Goal: Task Accomplishment & Management: Manage account settings

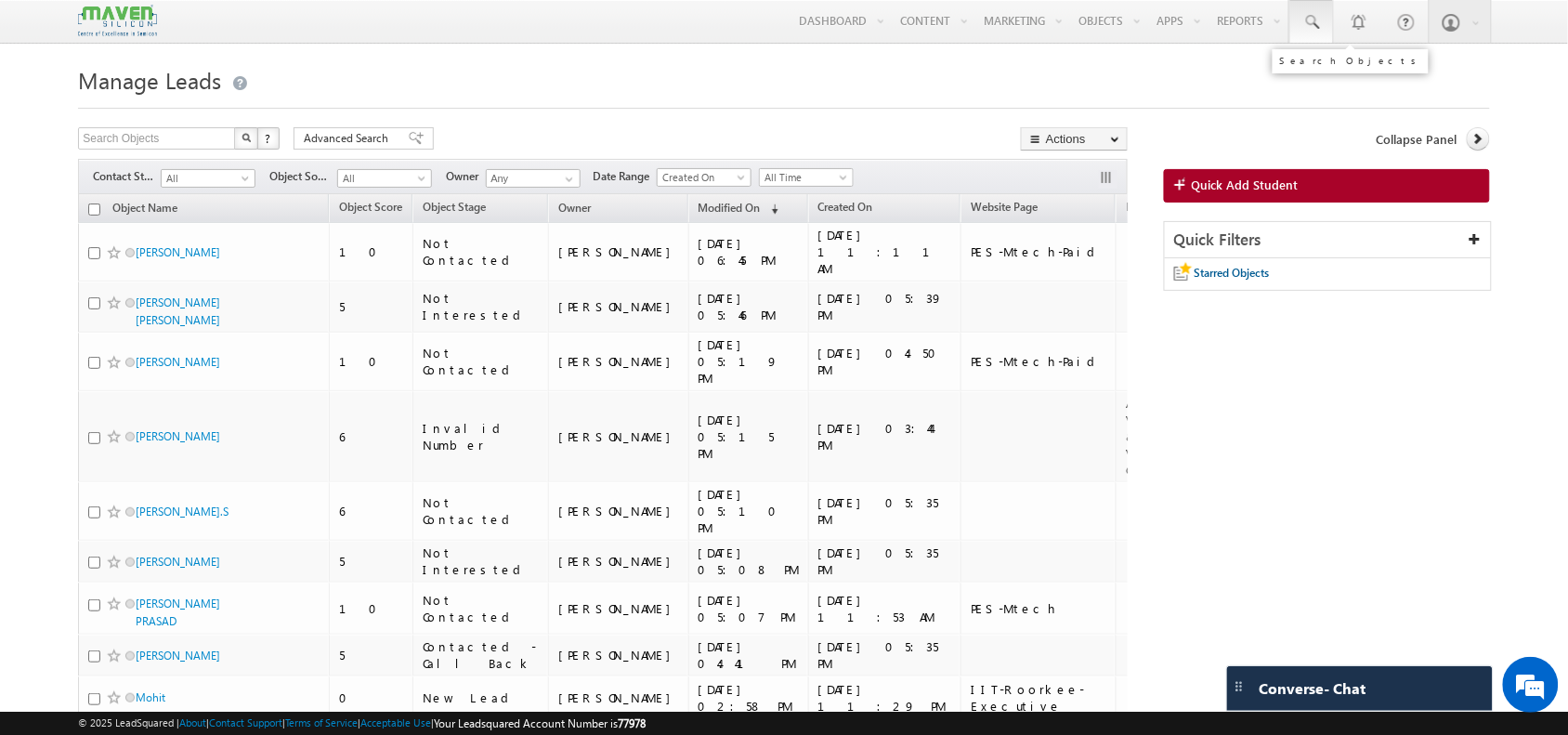
drag, startPoint x: 1307, startPoint y: 0, endPoint x: 1311, endPoint y: 11, distance: 11.7
click at [1311, 11] on link at bounding box center [1312, 21] width 45 height 43
paste input "90662 62706"
click at [1341, 75] on input "90662 62706" at bounding box center [1425, 73] width 252 height 22
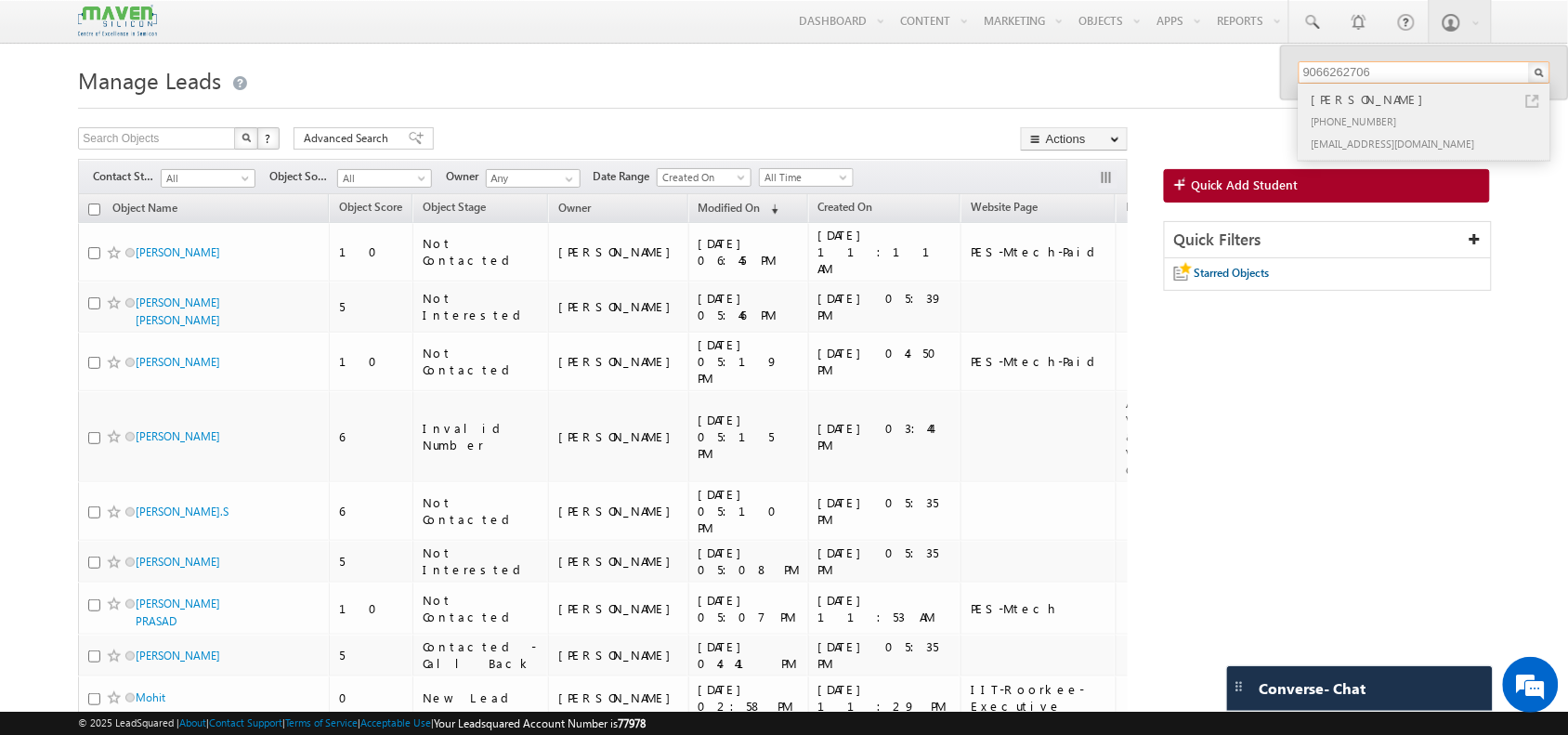
type input "9066262706"
click at [1370, 119] on div "+91-9066262706" at bounding box center [1433, 120] width 249 height 22
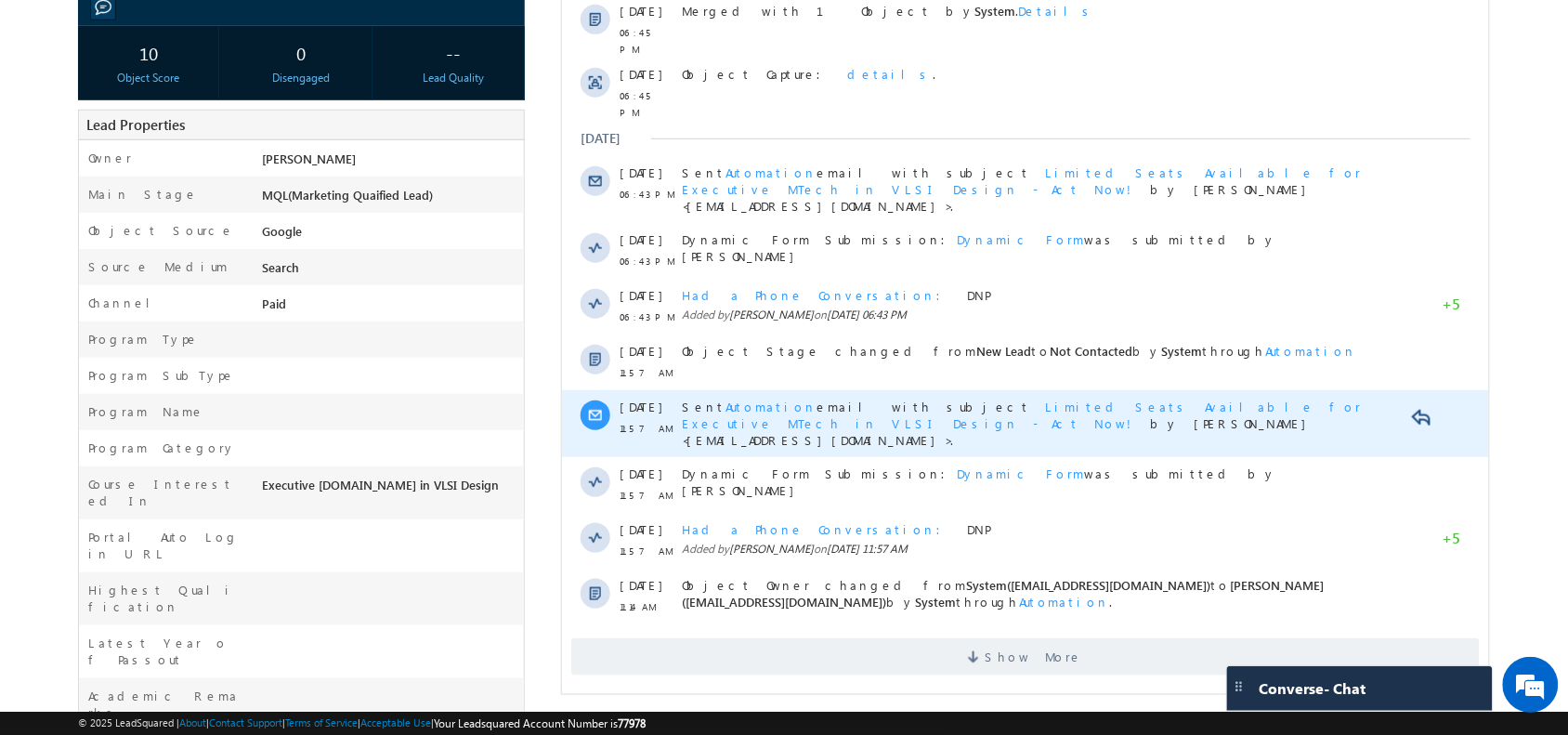
scroll to position [311, 0]
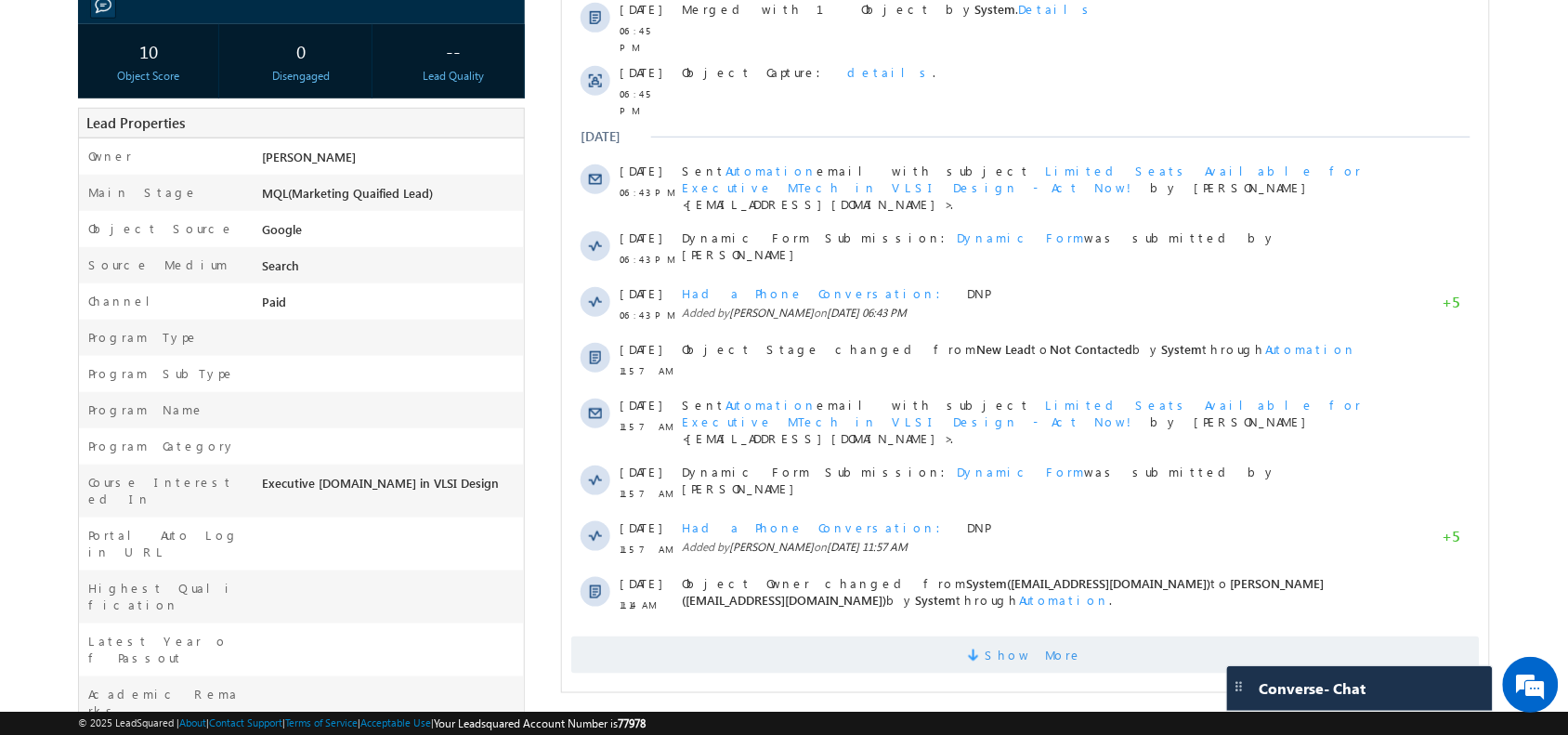
click at [863, 636] on span "Show More" at bounding box center [1024, 655] width 909 height 37
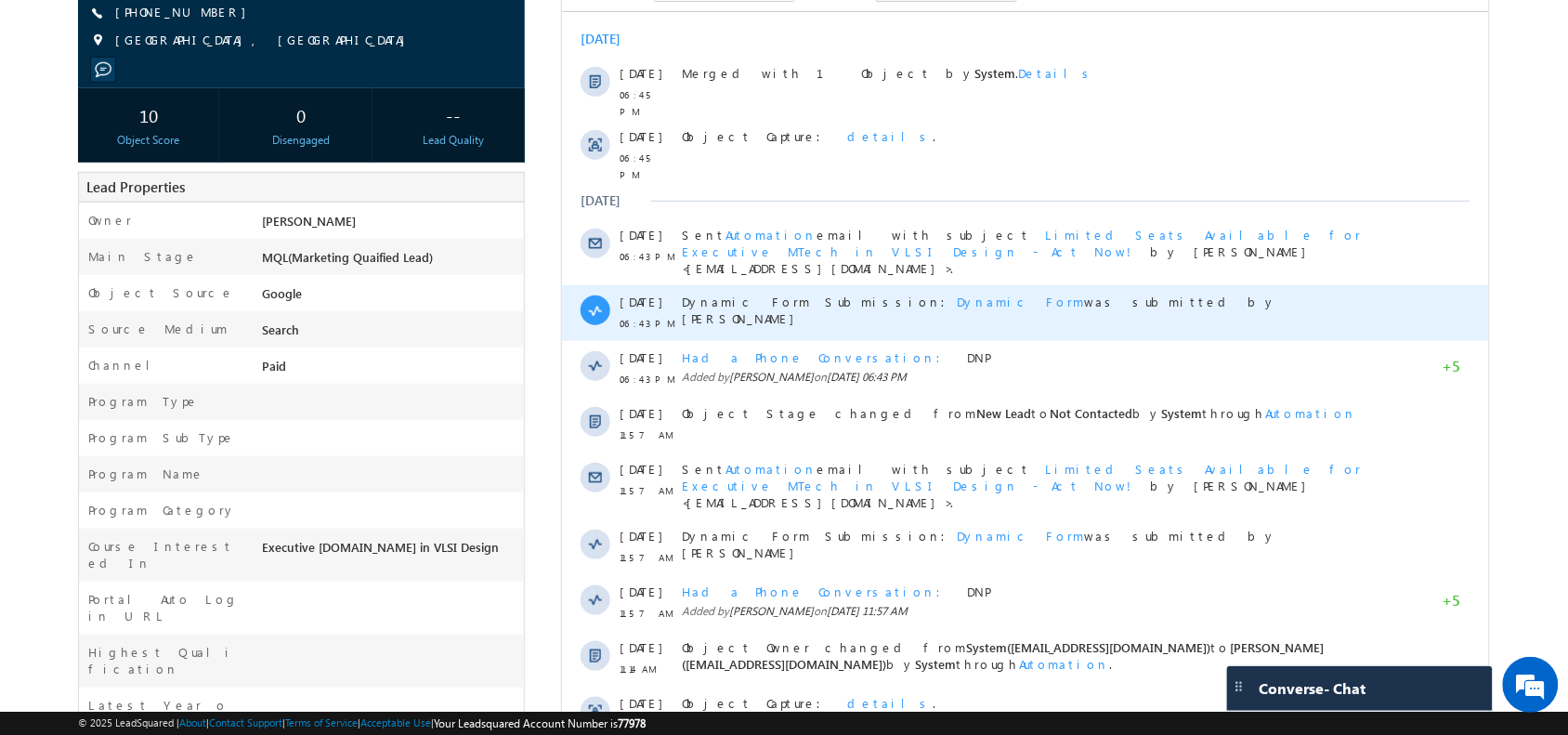
scroll to position [0, 0]
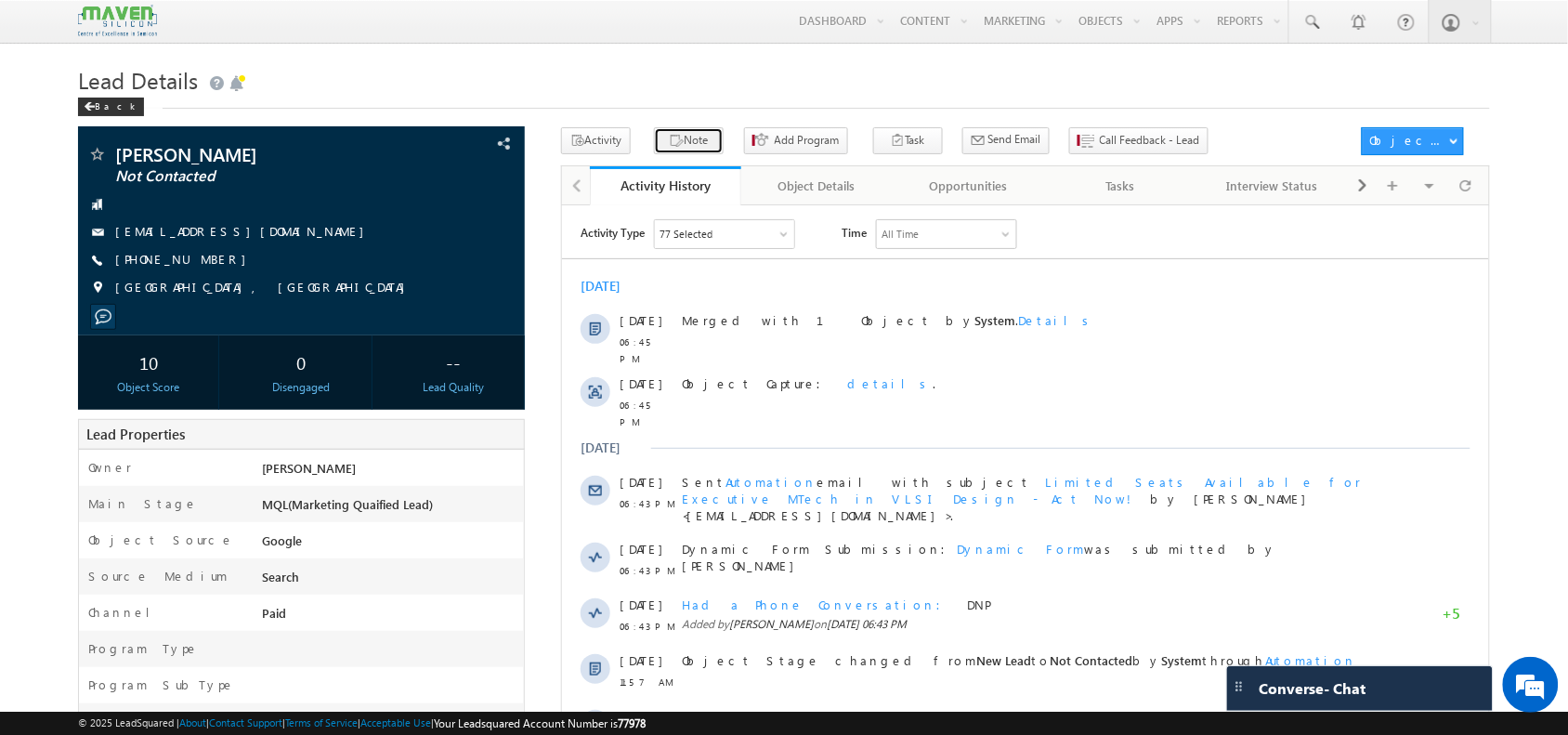
click at [654, 132] on button "Note" at bounding box center [688, 140] width 70 height 27
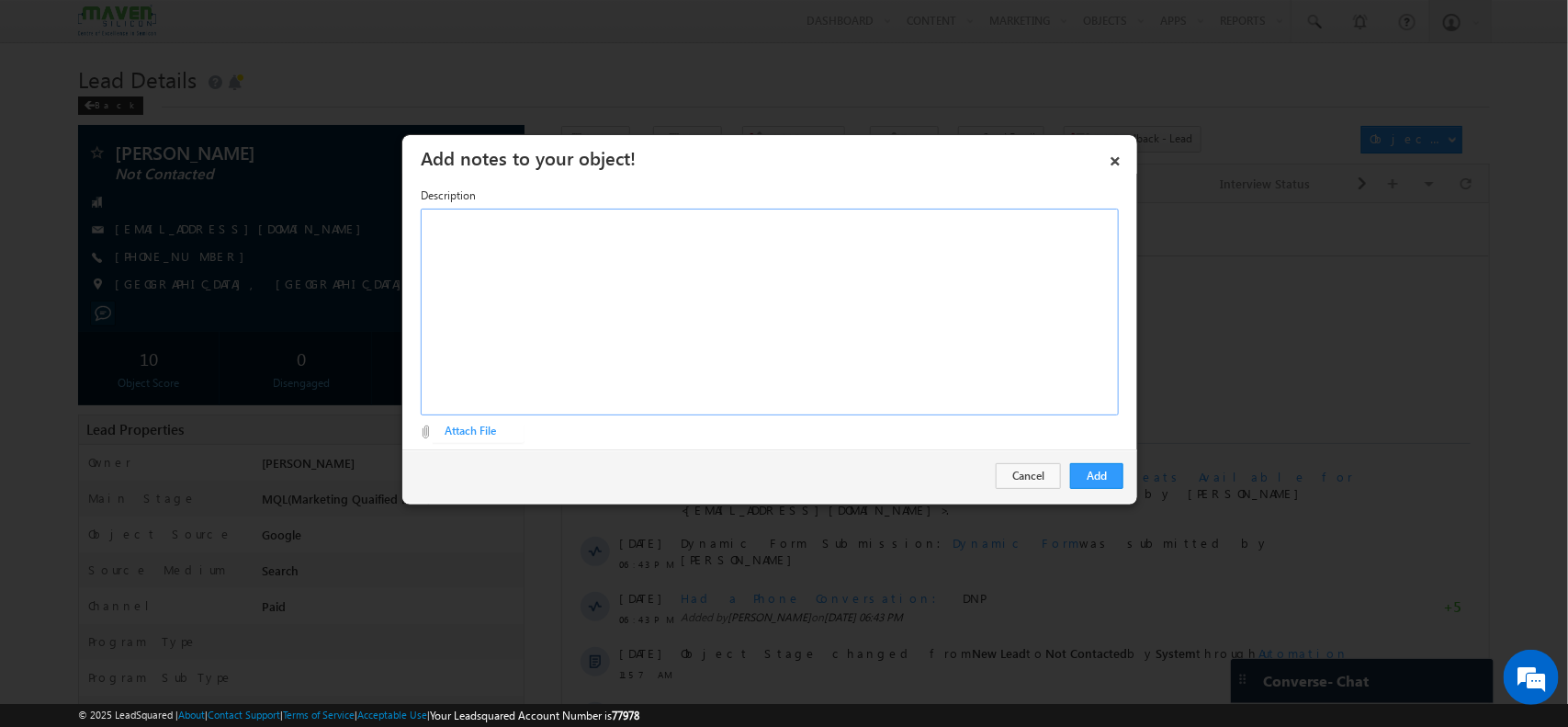
click at [837, 235] on div "Rich Text Editor, Description-inline-editor-div" at bounding box center [770, 312] width 698 height 207
click at [1099, 478] on button "Add" at bounding box center [1097, 476] width 54 height 26
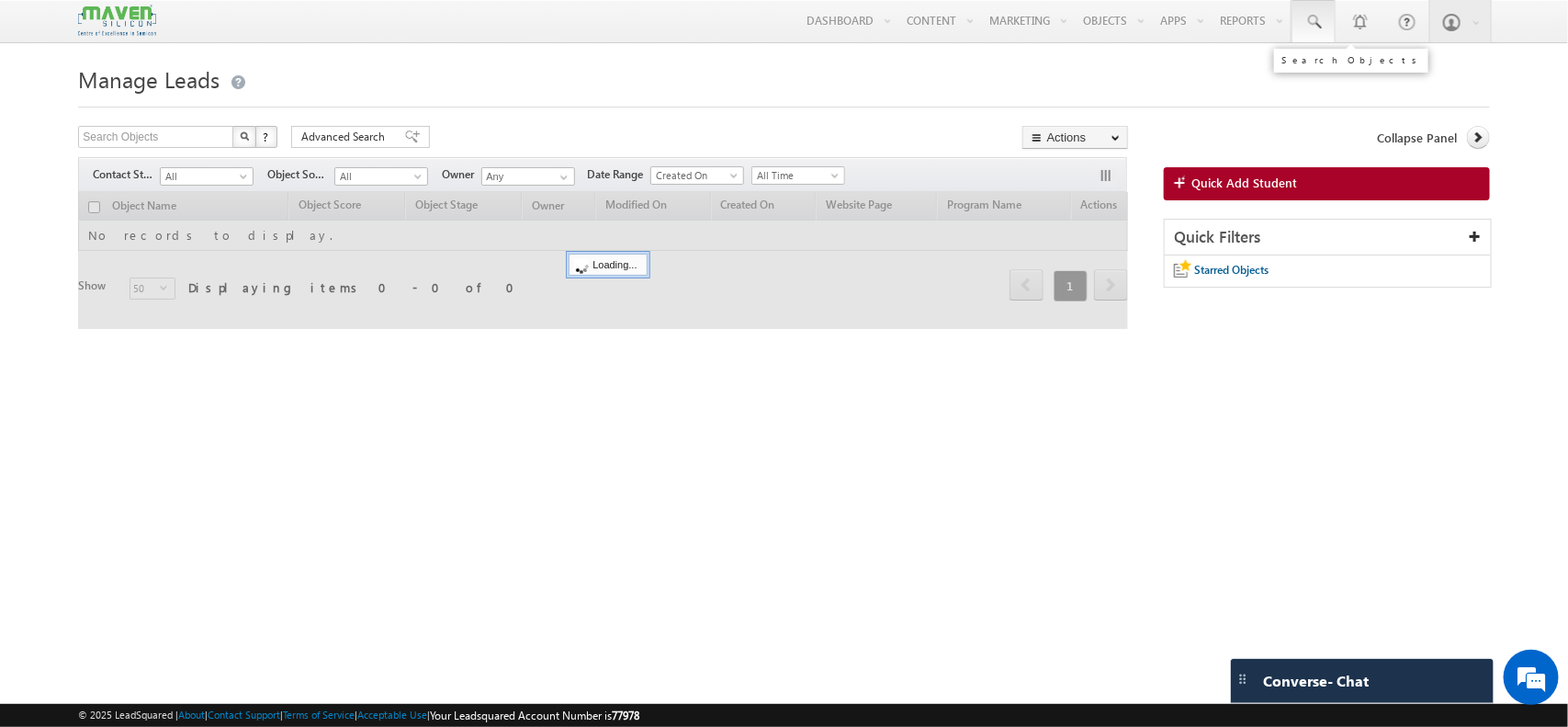
click at [1311, 23] on span at bounding box center [1314, 22] width 18 height 18
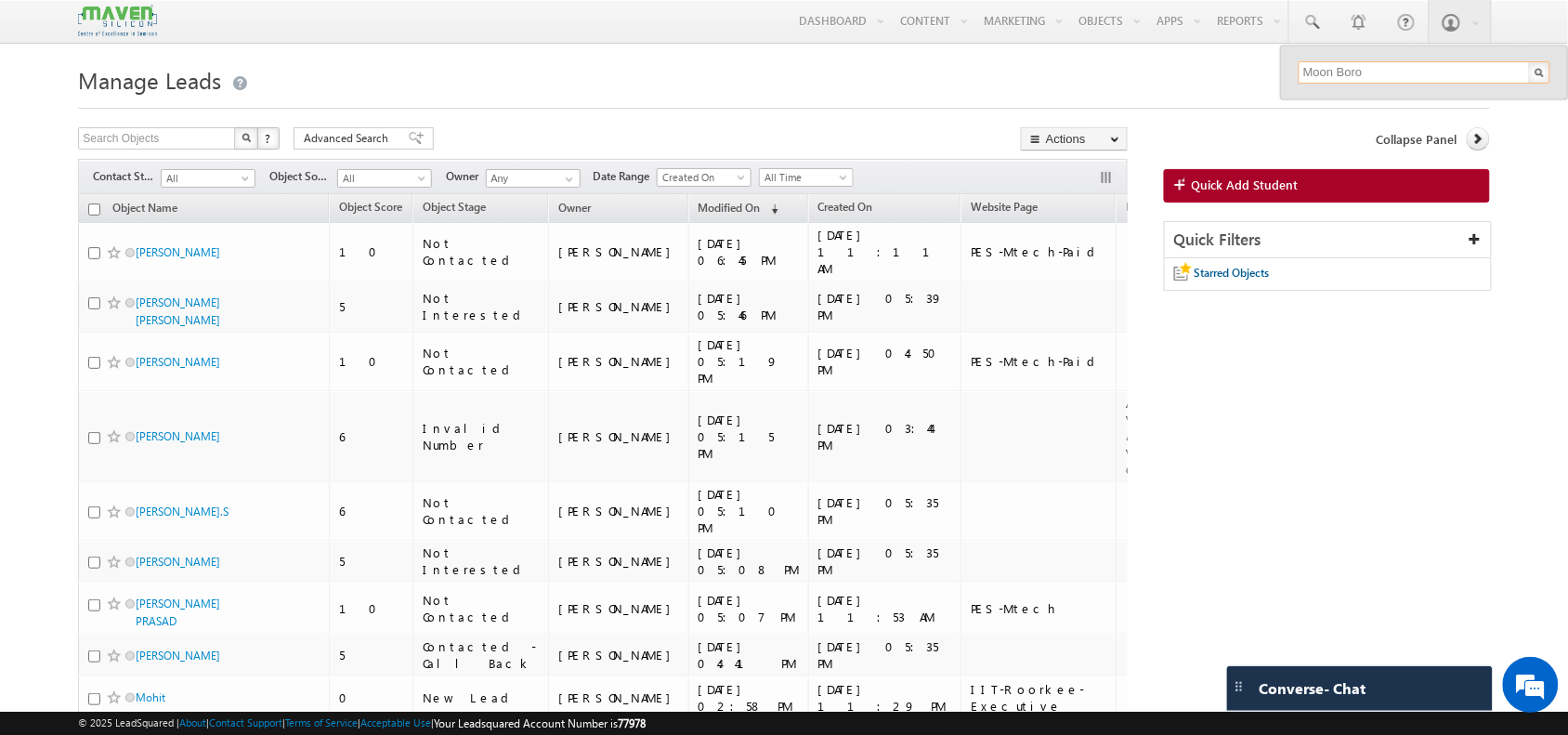
type input "Moon Boro"
click at [1312, 15] on span at bounding box center [1312, 22] width 19 height 19
type input "Moon"
click at [1335, 104] on div "Moon Boro" at bounding box center [1433, 100] width 249 height 21
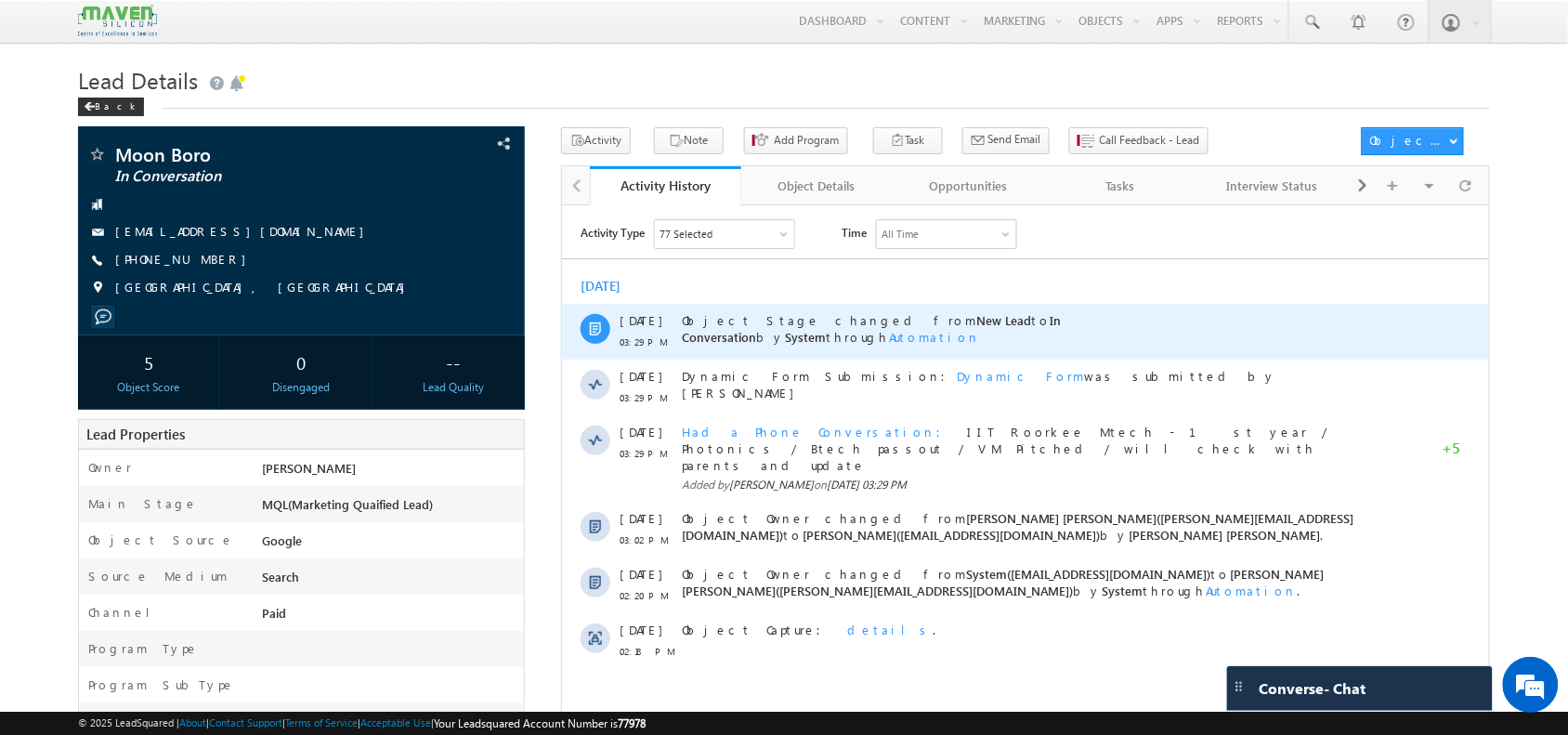
click at [789, 332] on div "Object Stage changed from New Lead to In Conversation by System through Automat…" at bounding box center [1022, 331] width 682 height 56
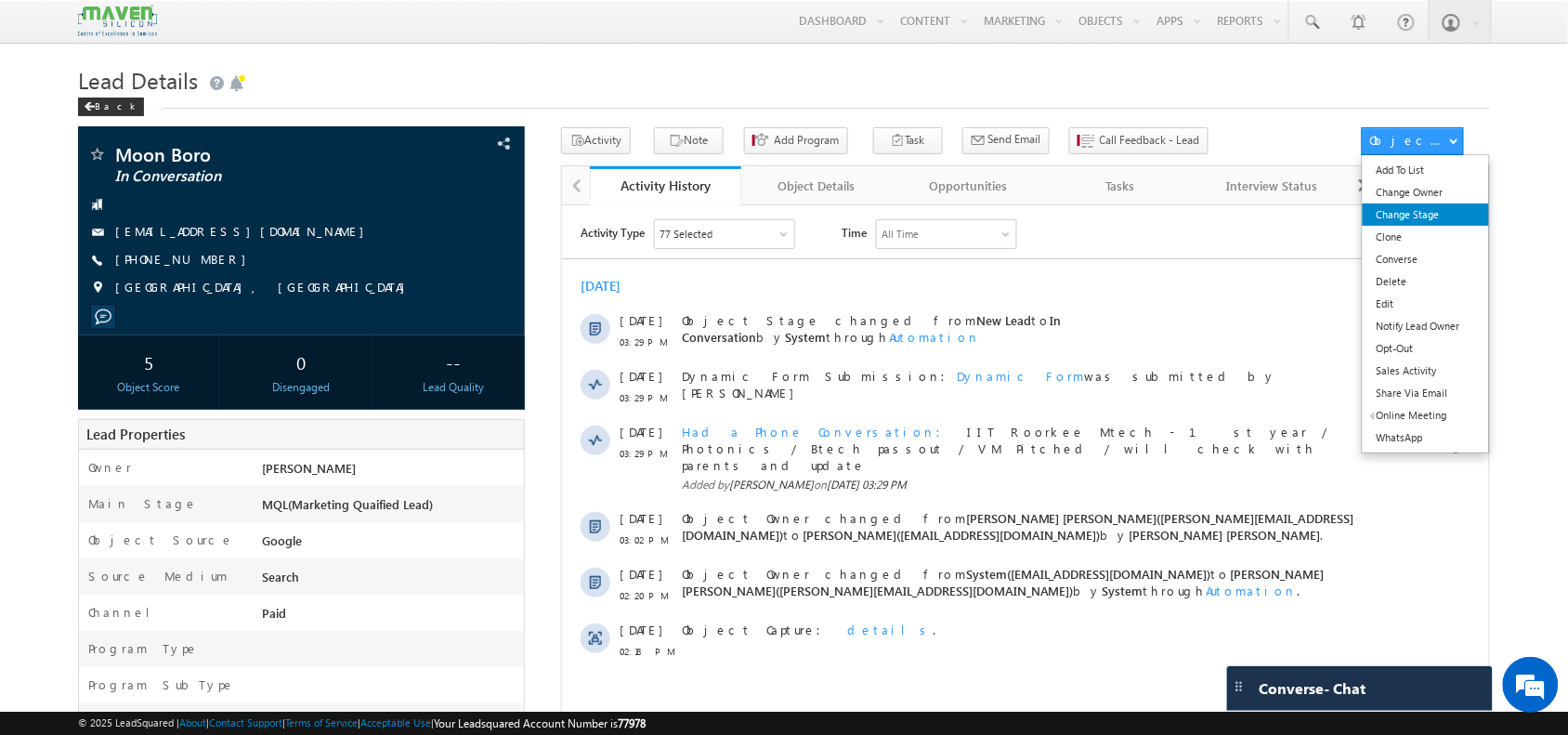
click at [1448, 207] on link "Change Stage" at bounding box center [1426, 215] width 127 height 22
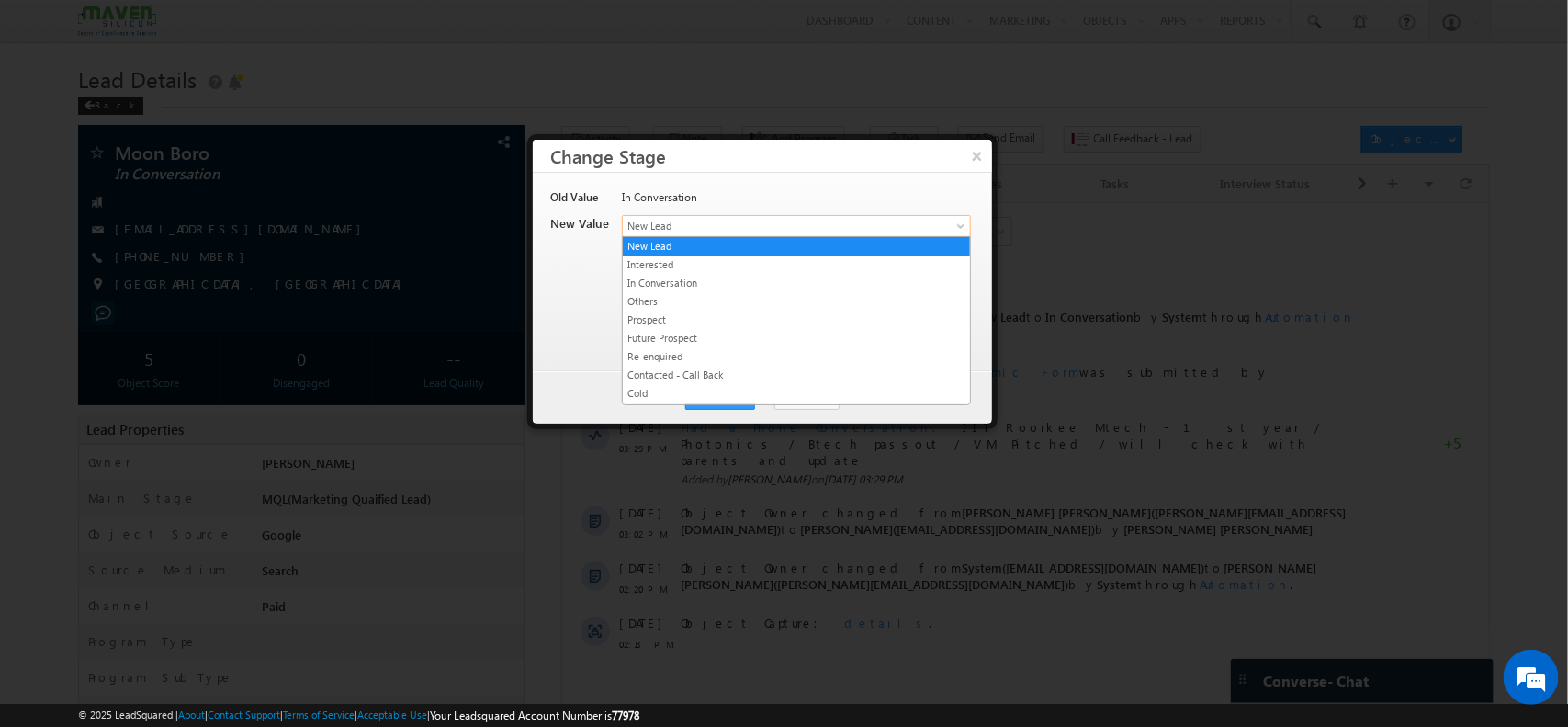
click at [790, 236] on body "Menu Shubham lsq6@ maven -sili con.c om" at bounding box center [784, 638] width 1568 height 1277
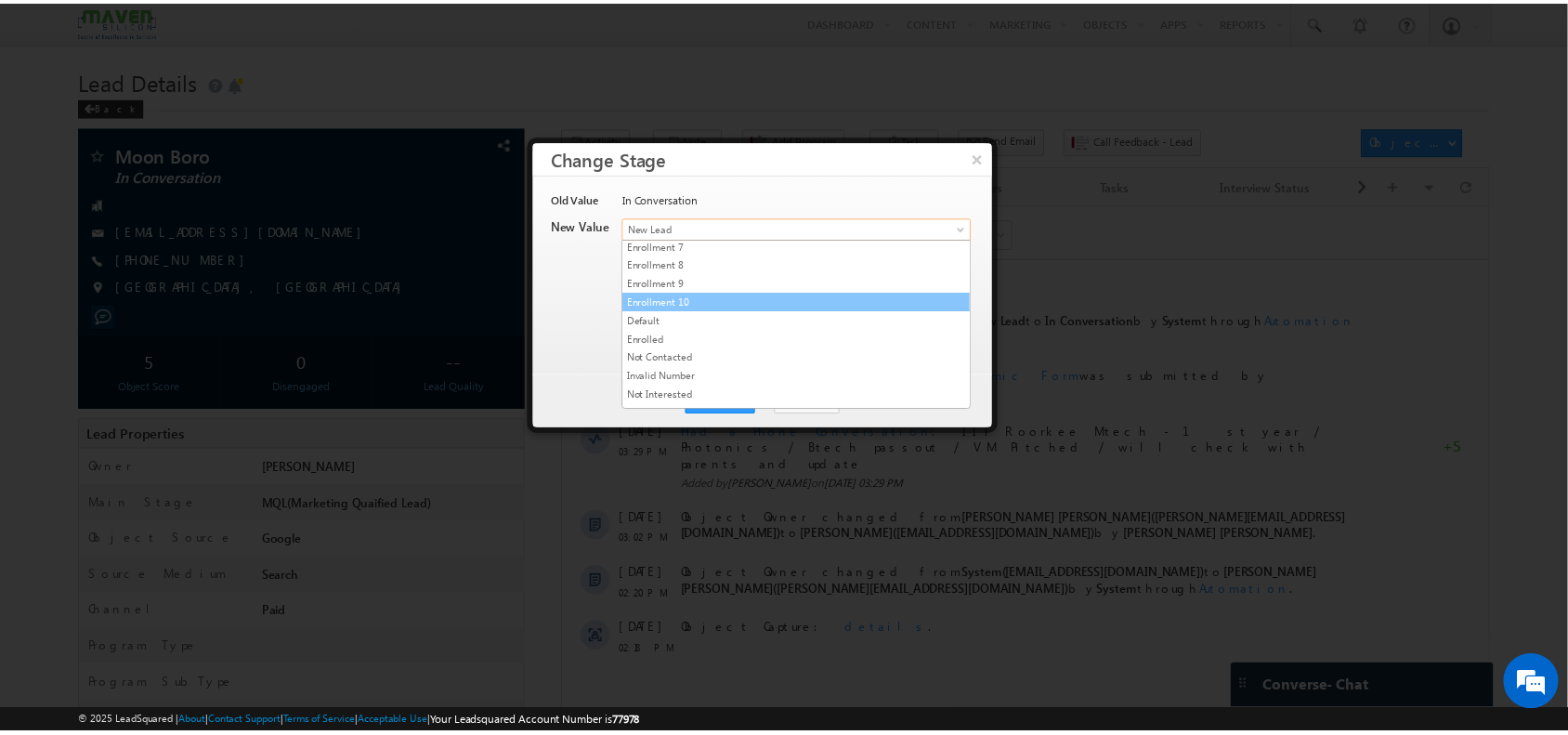
scroll to position [363, 0]
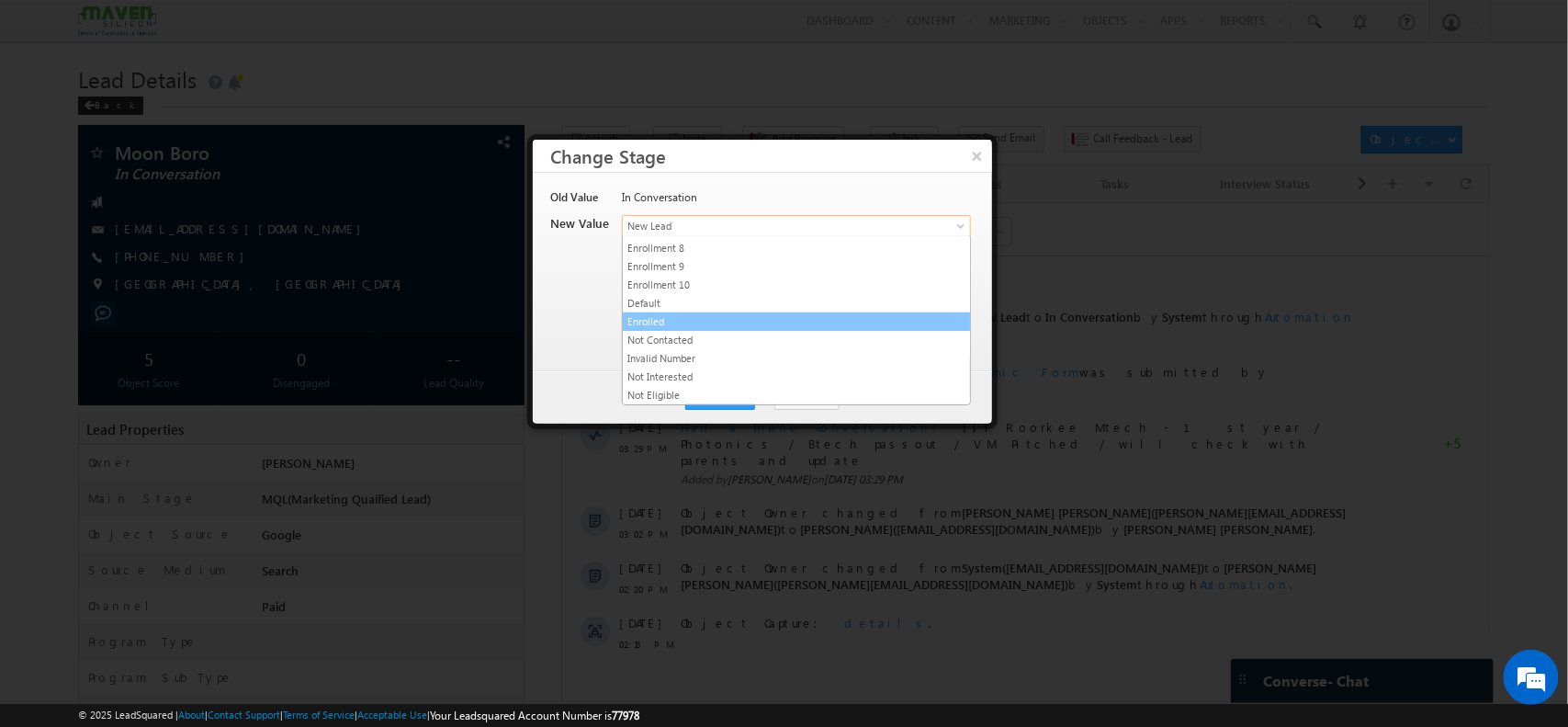
click at [718, 322] on link "Enrolled" at bounding box center [797, 321] width 347 height 17
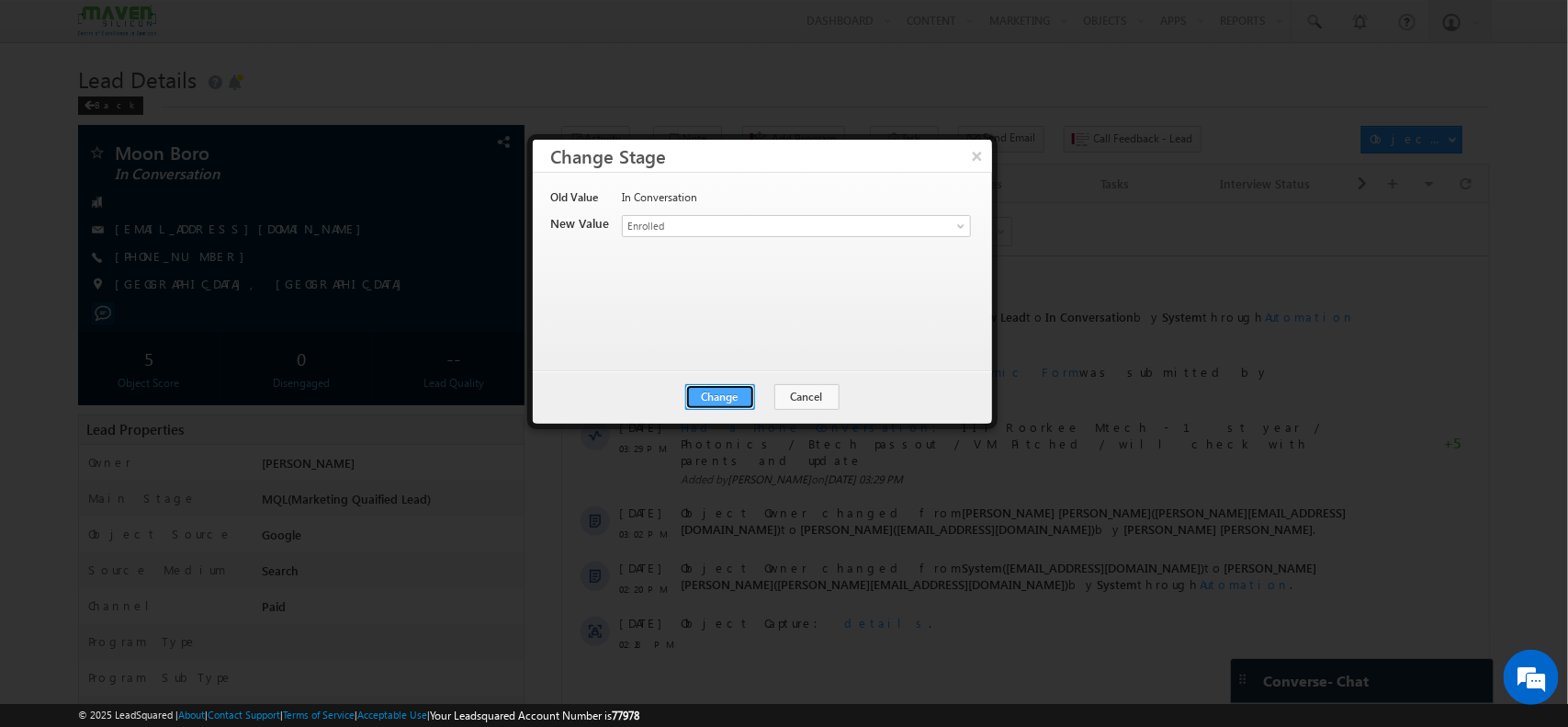
click at [722, 402] on button "Change" at bounding box center [720, 397] width 70 height 26
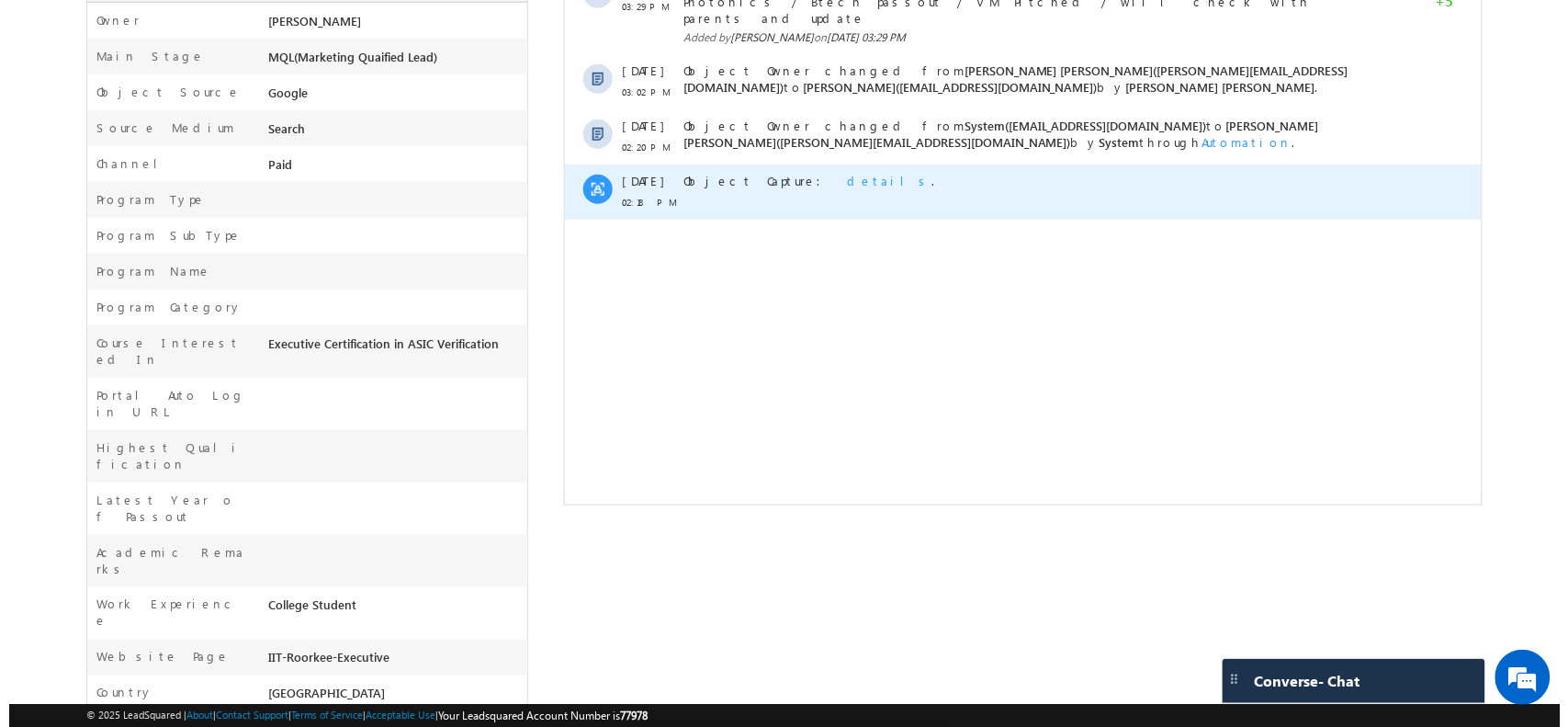
scroll to position [0, 0]
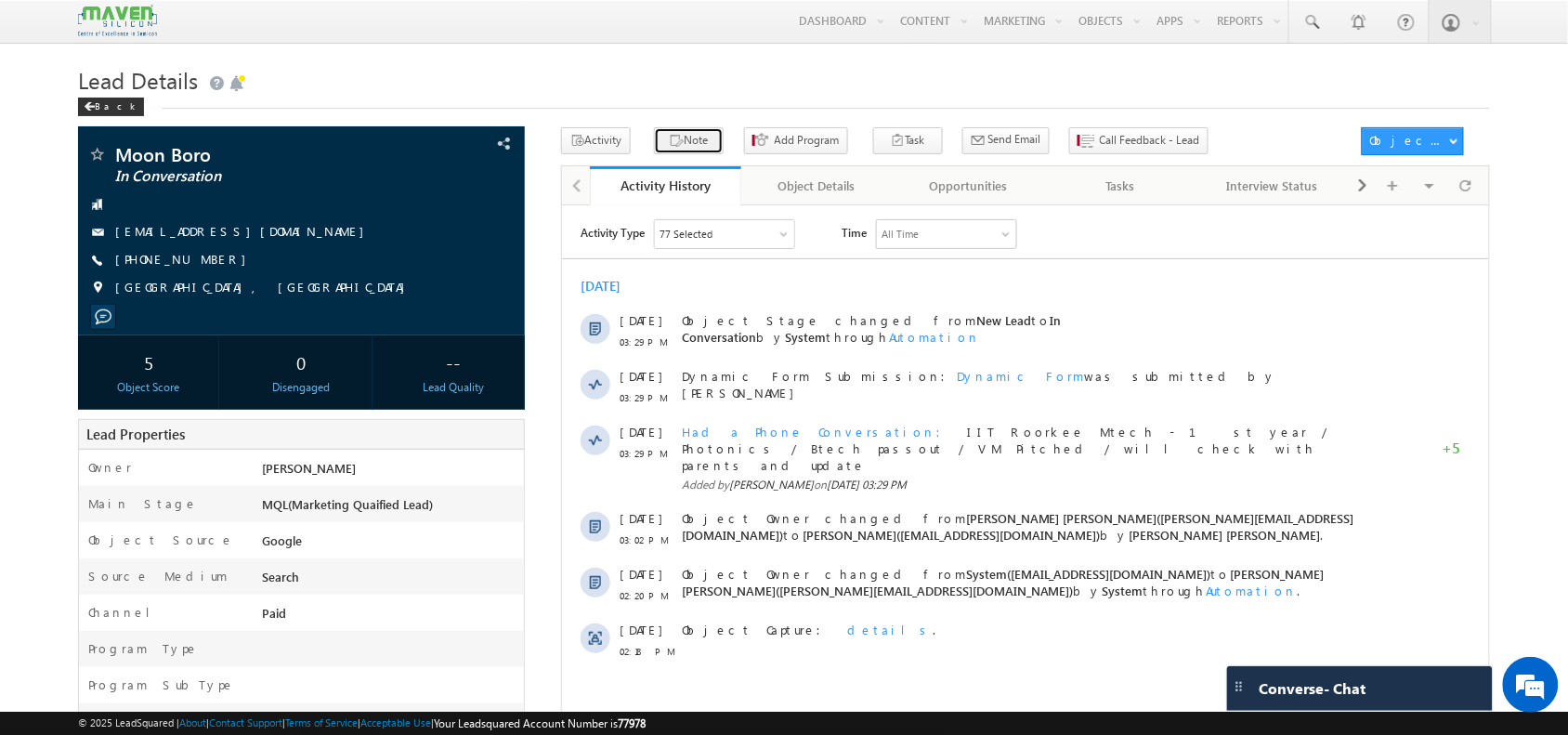
click at [685, 141] on button "Note" at bounding box center [688, 140] width 70 height 27
click at [670, 148] on icon "button" at bounding box center [676, 141] width 15 height 18
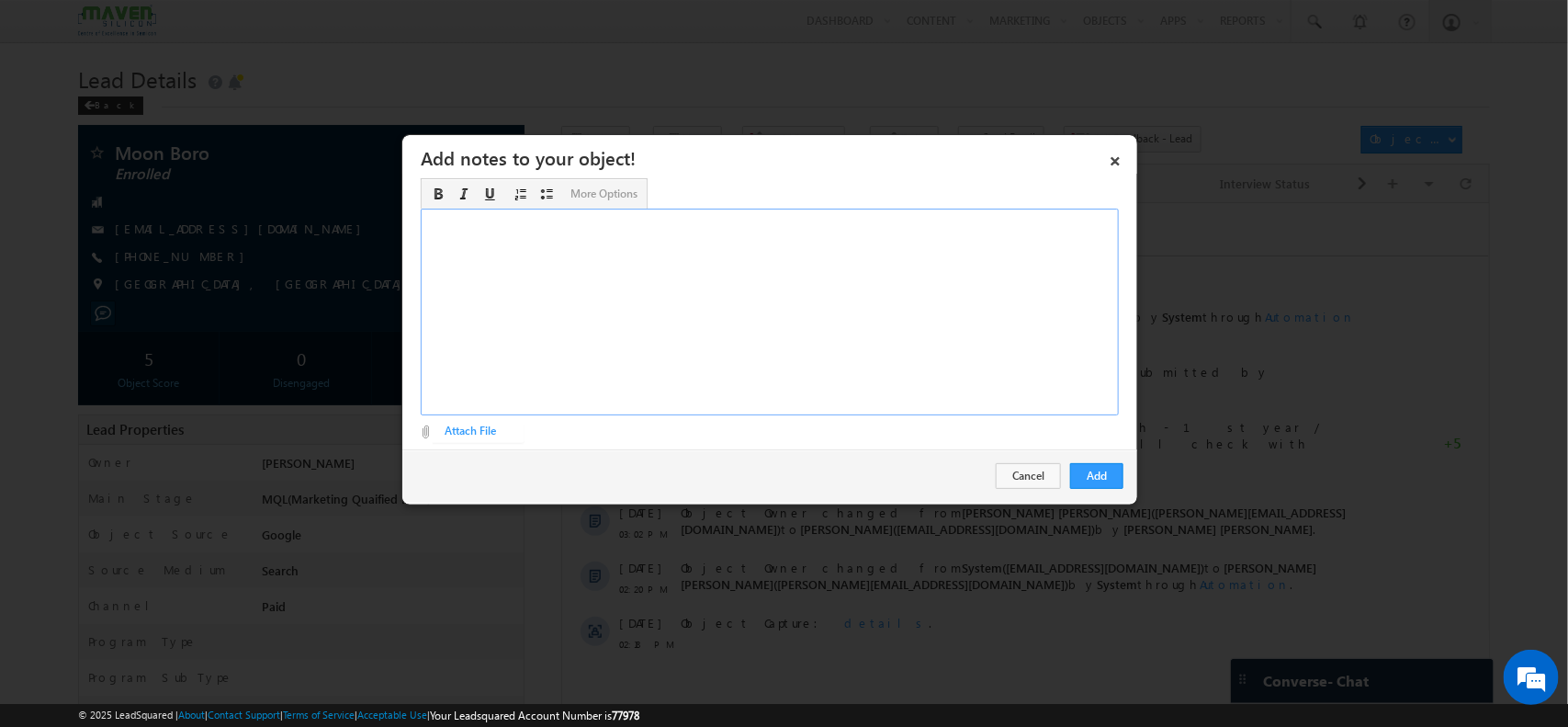
click at [811, 300] on div "Rich Text Editor, Description-inline-editor-div" at bounding box center [770, 312] width 698 height 207
click at [891, 292] on div "​" at bounding box center [770, 312] width 698 height 207
paste div "Rich Text Editor, Description-inline-editor-div"
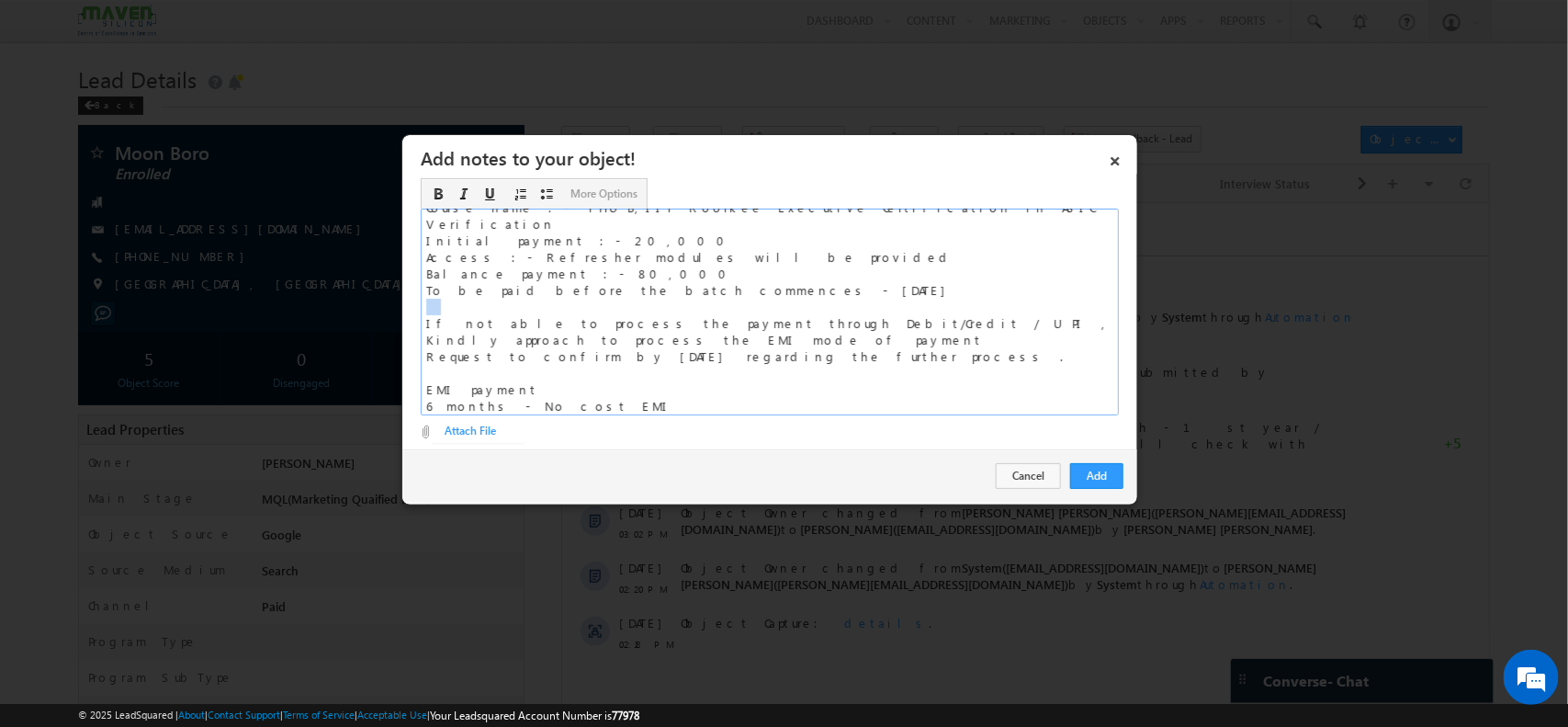
click at [891, 298] on div "Rich Text Editor, Description-inline-editor-div" at bounding box center [770, 307] width 687 height 17
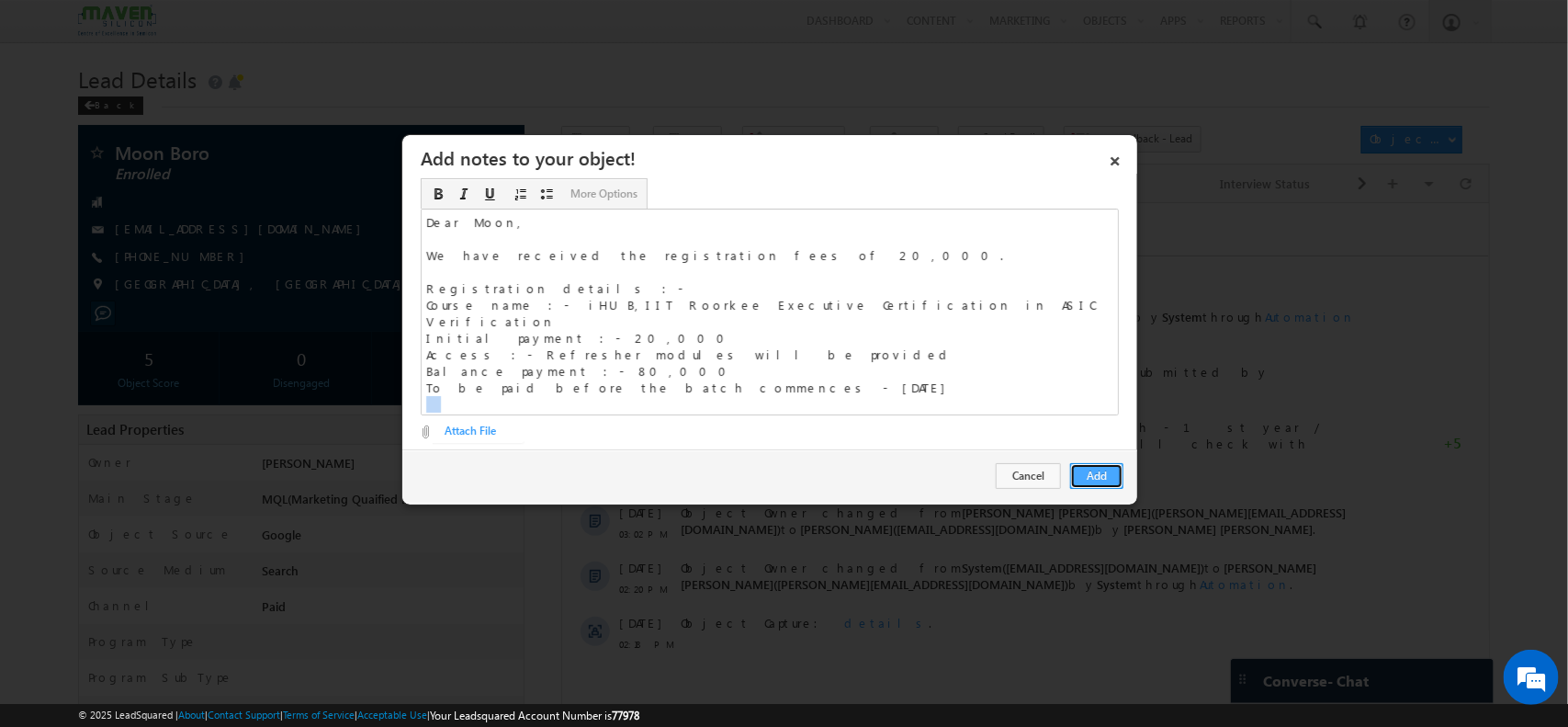
click at [1096, 479] on button "Add" at bounding box center [1097, 476] width 54 height 26
